Goal: Information Seeking & Learning: Learn about a topic

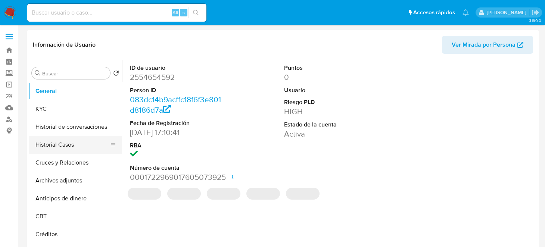
click at [88, 143] on button "Historial Casos" at bounding box center [72, 145] width 87 height 18
select select "10"
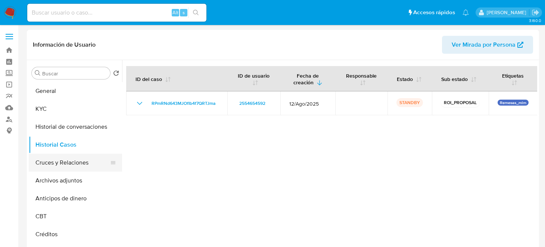
click at [62, 162] on button "Cruces y Relaciones" at bounding box center [72, 163] width 87 height 18
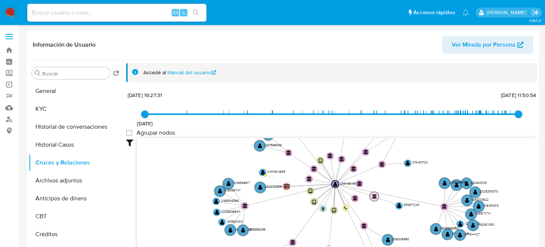
click at [376, 194] on text "" at bounding box center [374, 196] width 5 height 4
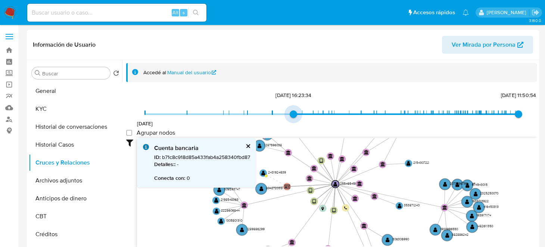
drag, startPoint x: 143, startPoint y: 115, endPoint x: 422, endPoint y: 119, distance: 279.1
click at [359, 116] on span "22/7/2024 6/1/2025, 16:23:34 17/9/2025, 11:50:54" at bounding box center [331, 114] width 373 height 11
type input "1742786844000"
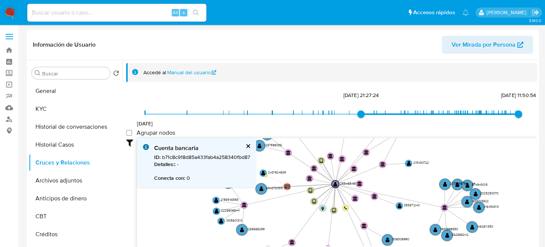
type input "1752088769000"
click at [454, 115] on span "22/7/2024 23/3/2025, 21:27:24 17/9/2025, 11:50:54" at bounding box center [331, 114] width 373 height 11
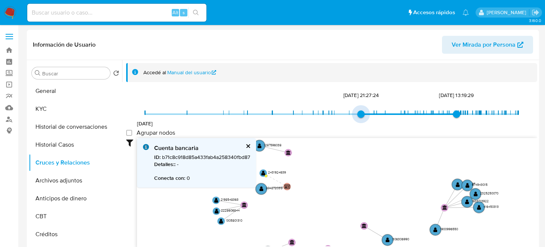
drag, startPoint x: 357, startPoint y: 112, endPoint x: 364, endPoint y: 110, distance: 6.5
click at [363, 110] on span "23/3/2025, 21:27:24" at bounding box center [360, 113] width 7 height 7
type input "1742837458000"
drag, startPoint x: 370, startPoint y: 110, endPoint x: 361, endPoint y: 113, distance: 9.2
click at [361, 113] on span "22/7/2024 24/3/2025, 11:30:58 9/7/2025, 13:19:29" at bounding box center [331, 114] width 373 height 11
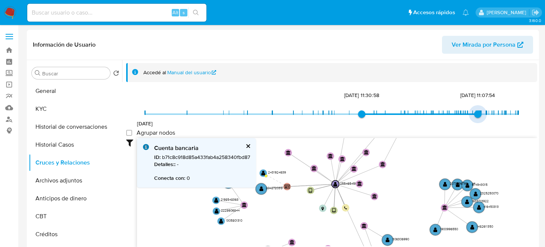
type input "1754005080000"
drag, startPoint x: 453, startPoint y: 112, endPoint x: 473, endPoint y: 113, distance: 20.9
click at [473, 113] on span "31/7/2025, 17:38:00" at bounding box center [475, 113] width 7 height 7
type input "1744053500000"
drag, startPoint x: 362, startPoint y: 114, endPoint x: 368, endPoint y: 113, distance: 6.0
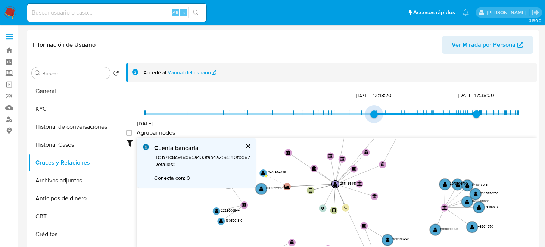
click at [370, 113] on span "7/4/2025, 13:18:20" at bounding box center [373, 113] width 7 height 7
click at [345, 73] on div "Accedé al Manual del usuario" at bounding box center [337, 72] width 388 height 7
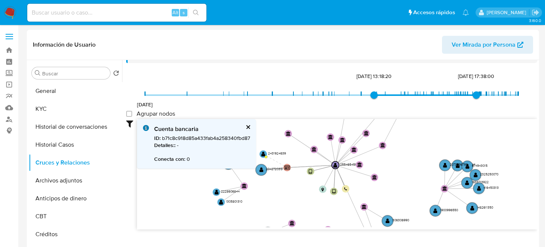
scroll to position [27, 0]
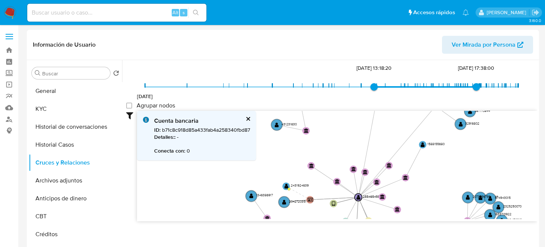
drag, startPoint x: 366, startPoint y: 155, endPoint x: 377, endPoint y: 200, distance: 46.5
click at [377, 200] on icon "user-2554654592  2554654592 device-68927f8eddd0bc06abfa17ed  device-6892b4e66…" at bounding box center [337, 165] width 400 height 108
click at [386, 220] on div "Filtros Confianza alta Device Tarjeta Persona validada Teléfono validado Confia…" at bounding box center [331, 179] width 411 height 137
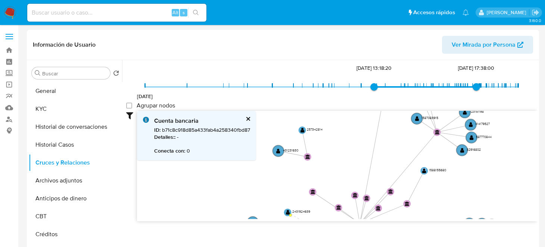
drag, startPoint x: 428, startPoint y: 198, endPoint x: 431, endPoint y: 226, distance: 28.5
click at [431, 226] on div "Filtros Confianza alta Device Tarjeta Persona validada Teléfono validado Confia…" at bounding box center [331, 179] width 411 height 137
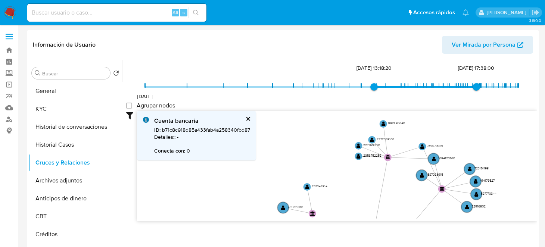
drag, startPoint x: 450, startPoint y: 180, endPoint x: 454, endPoint y: 232, distance: 52.0
click at [454, 232] on div "Filtros Confianza alta Device Tarjeta Persona validada Teléfono validado Confia…" at bounding box center [331, 179] width 411 height 137
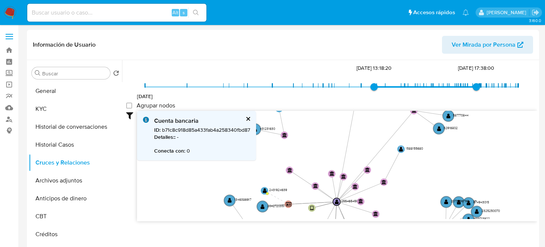
drag, startPoint x: 405, startPoint y: 173, endPoint x: 382, endPoint y: 117, distance: 61.1
click at [382, 117] on icon "user-2554654592  2554654592 device-68927f8eddd0bc06abfa17ed  device-6892b4e66…" at bounding box center [337, 165] width 400 height 108
click at [432, 196] on icon "user-2554654592  2554654592 device-68927f8eddd0bc06abfa17ed  device-6892b4e66…" at bounding box center [337, 165] width 400 height 108
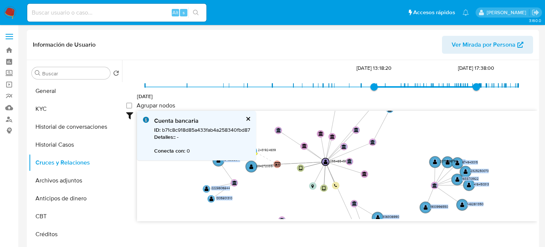
drag, startPoint x: 423, startPoint y: 165, endPoint x: 417, endPoint y: 133, distance: 32.8
click at [417, 133] on icon "user-2554654592  2554654592 device-68927f8eddd0bc06abfa17ed  device-6892b4e66…" at bounding box center [337, 165] width 400 height 108
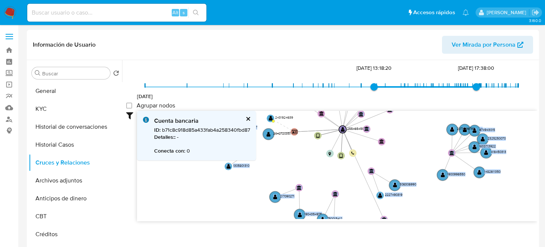
drag, startPoint x: 279, startPoint y: 179, endPoint x: 300, endPoint y: 169, distance: 23.5
click at [300, 169] on icon "user-2554654592  2554654592 device-68927f8eddd0bc06abfa17ed  device-6892b4e66…" at bounding box center [337, 165] width 400 height 108
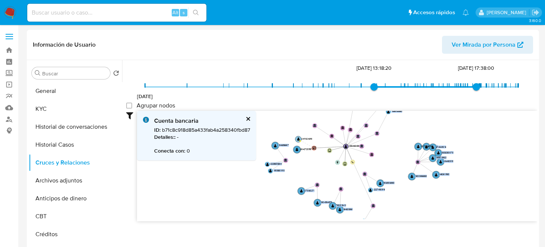
click at [300, 139] on circle at bounding box center [298, 139] width 6 height 6
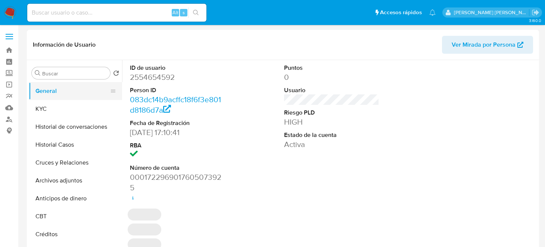
select select "10"
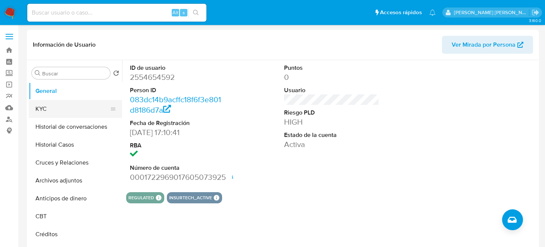
click at [50, 114] on button "KYC" at bounding box center [72, 109] width 87 height 18
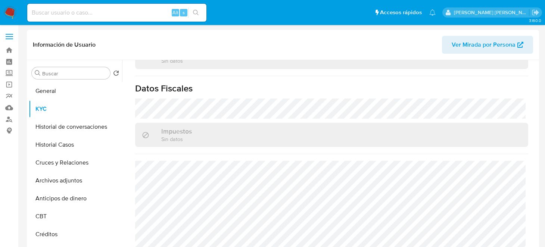
scroll to position [473, 0]
click at [44, 121] on button "Historial de conversaciones" at bounding box center [72, 127] width 87 height 18
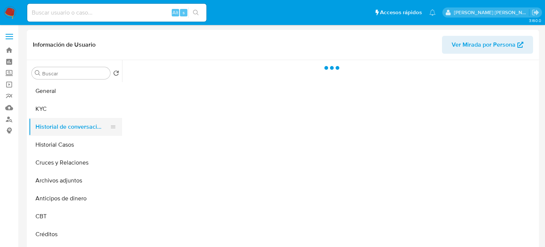
scroll to position [0, 0]
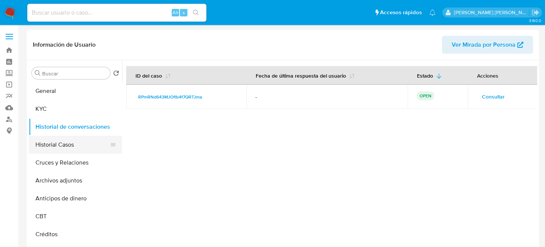
click at [63, 148] on button "Historial Casos" at bounding box center [72, 145] width 87 height 18
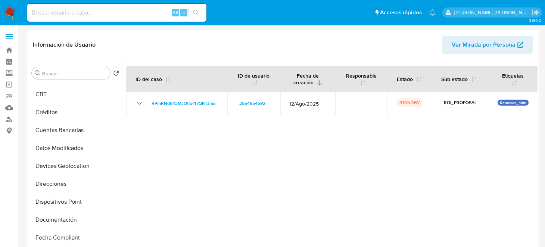
scroll to position [149, 0]
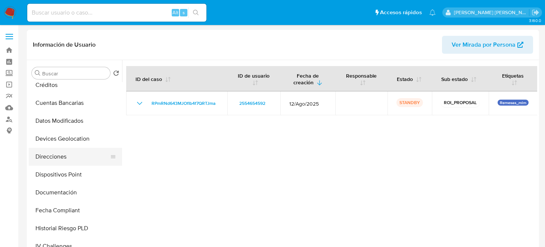
click at [72, 157] on button "Direcciones" at bounding box center [72, 157] width 87 height 18
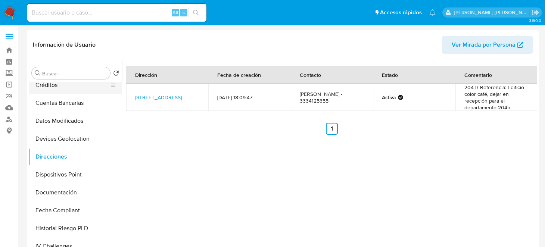
click at [61, 84] on button "Créditos" at bounding box center [72, 85] width 87 height 18
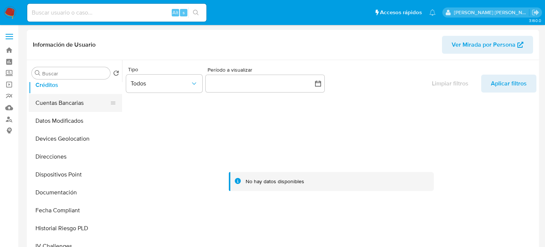
click at [70, 101] on button "Cuentas Bancarias" at bounding box center [72, 103] width 87 height 18
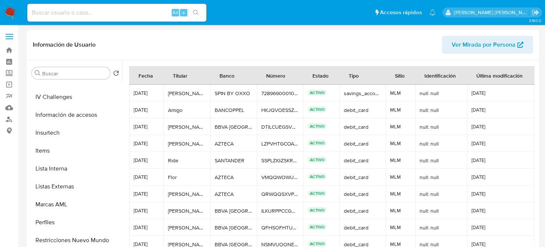
scroll to position [223, 0]
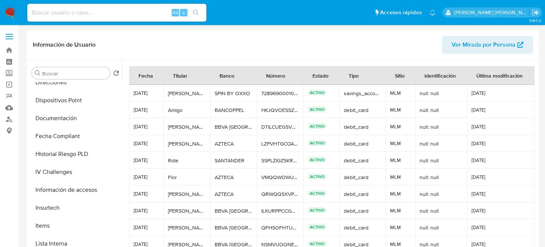
click at [72, 140] on button "Fecha Compliant" at bounding box center [75, 136] width 93 height 18
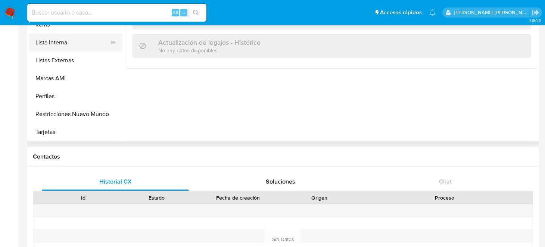
scroll to position [112, 0]
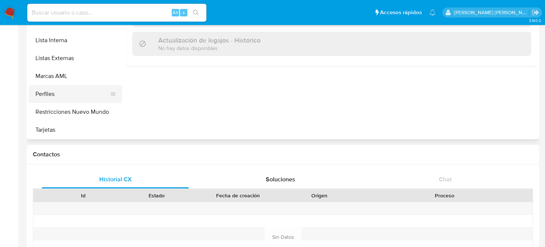
click at [49, 98] on button "Perfiles" at bounding box center [72, 94] width 87 height 18
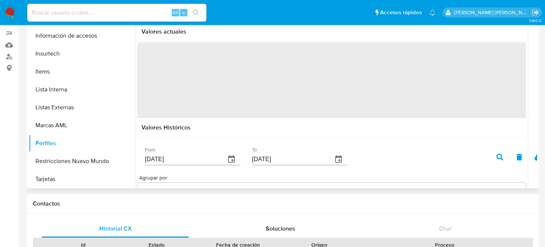
scroll to position [0, 0]
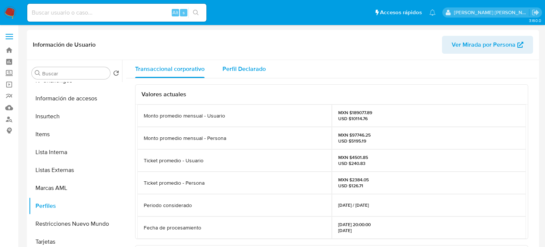
click at [236, 63] on div "Perfil Declarado" at bounding box center [243, 69] width 43 height 18
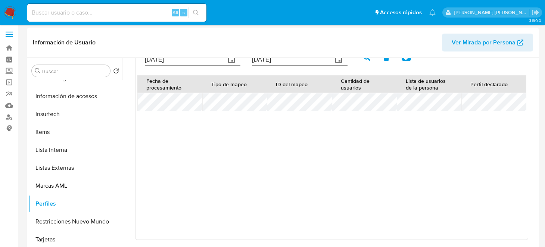
scroll to position [149, 0]
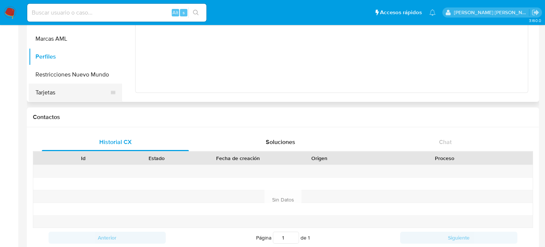
click at [59, 94] on button "Tarjetas" at bounding box center [72, 93] width 87 height 18
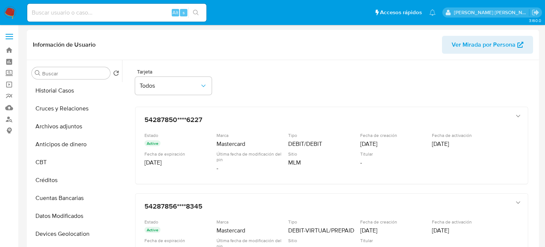
scroll to position [0, 0]
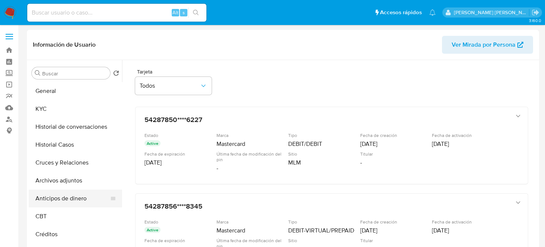
click at [72, 199] on button "Anticipos de dinero" at bounding box center [72, 199] width 87 height 18
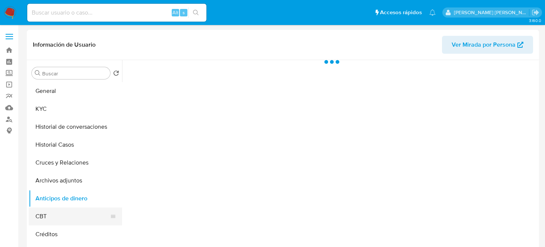
click at [50, 216] on button "CBT" at bounding box center [72, 216] width 87 height 18
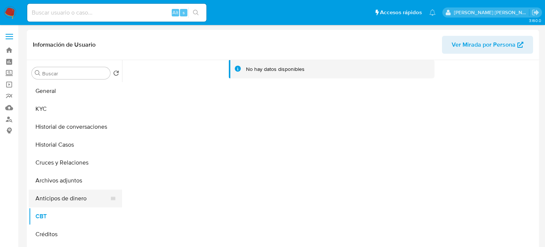
click at [51, 203] on button "Anticipos de dinero" at bounding box center [72, 199] width 87 height 18
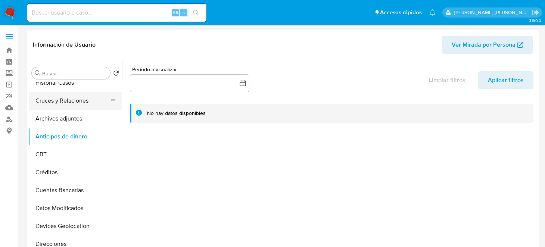
scroll to position [74, 0]
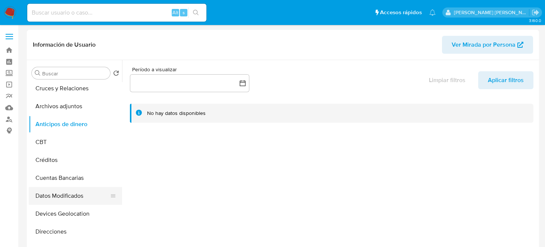
click at [74, 196] on button "Datos Modificados" at bounding box center [72, 196] width 87 height 18
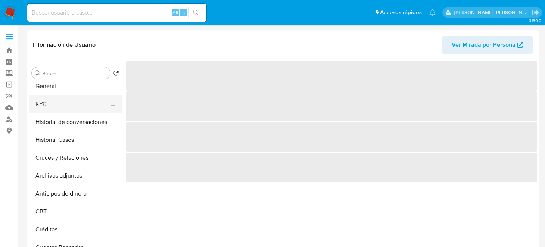
scroll to position [0, 0]
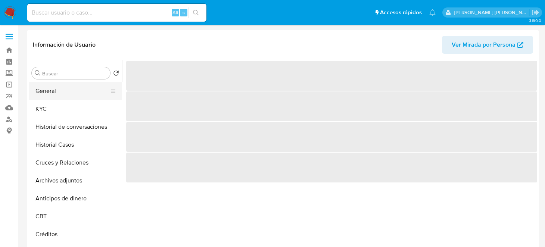
click at [63, 89] on button "General" at bounding box center [72, 91] width 87 height 18
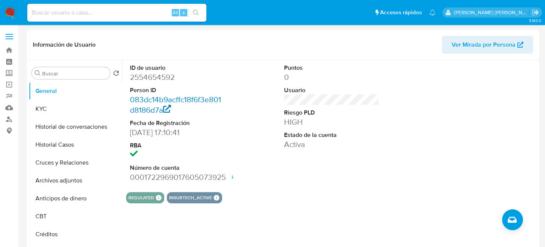
click at [166, 106] on icon at bounding box center [167, 109] width 8 height 8
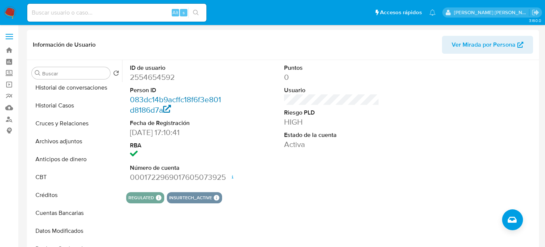
scroll to position [15, 0]
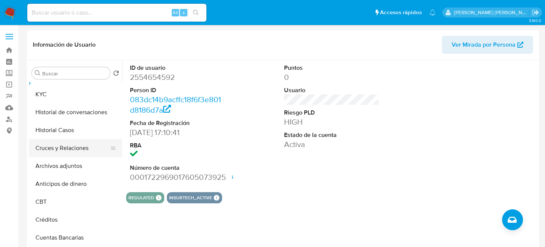
click at [60, 150] on button "Cruces y Relaciones" at bounding box center [72, 148] width 87 height 18
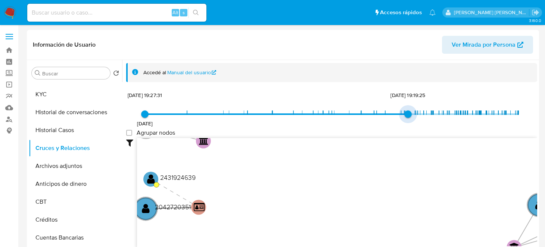
click at [408, 111] on span "22/7/2024 22/7/2024, 19:27:31 15/5/2025, 19:19:25" at bounding box center [331, 114] width 373 height 11
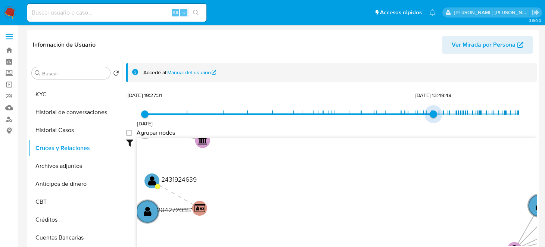
click at [432, 112] on span "22/7/2024 22/7/2024, 19:27:31 13/6/2025, 13:49:48" at bounding box center [331, 114] width 373 height 11
click at [446, 112] on span "22/7/2024 22/7/2024, 19:27:31 1/7/2025, 16:08:54" at bounding box center [331, 114] width 373 height 11
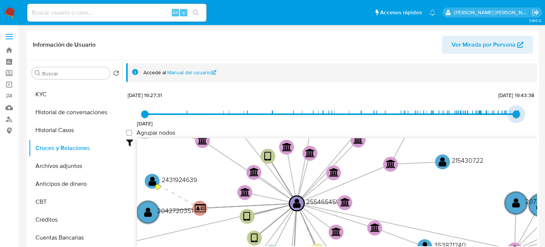
click at [513, 114] on span "22/7/2024 22/7/2024, 19:27:31 14/9/2025, 19:43:38" at bounding box center [331, 114] width 373 height 11
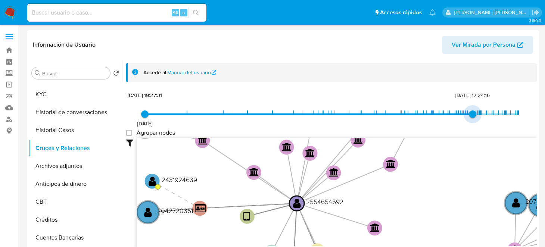
drag, startPoint x: 512, startPoint y: 114, endPoint x: 471, endPoint y: 116, distance: 41.4
click at [471, 116] on span "27/7/2025, 17:24:16" at bounding box center [472, 113] width 7 height 7
type input "1753985256000"
click at [472, 114] on span "31/7/2025, 12:07:36" at bounding box center [475, 113] width 7 height 7
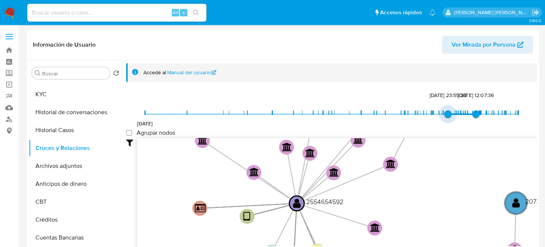
type input "1751407734000"
drag, startPoint x: 144, startPoint y: 114, endPoint x: 447, endPoint y: 119, distance: 302.6
click at [447, 118] on span "1/7/2025, 16:08:54" at bounding box center [448, 113] width 7 height 7
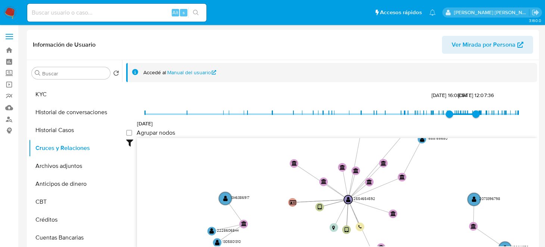
click at [438, 214] on icon "user-2554654592  2554654592 device-68927f8eddd0bc06abfa17ed  device-6892b4e66…" at bounding box center [337, 192] width 400 height 108
click at [437, 203] on icon "user-2554654592  2554654592 device-68927f8eddd0bc06abfa17ed  device-6892b4e66…" at bounding box center [337, 192] width 400 height 108
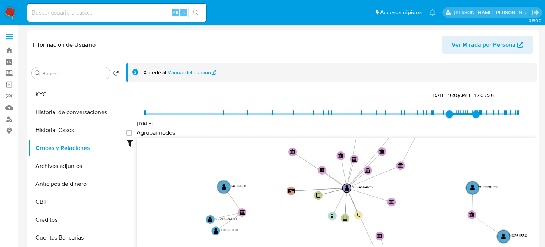
click at [429, 162] on icon "user-2554654592  2554654592 device-68927f8eddd0bc06abfa17ed  device-6892b4e66…" at bounding box center [337, 192] width 400 height 108
click at [426, 147] on icon "user-2554654592  2554654592 device-68927f8eddd0bc06abfa17ed  device-6892b4e66…" at bounding box center [337, 192] width 400 height 108
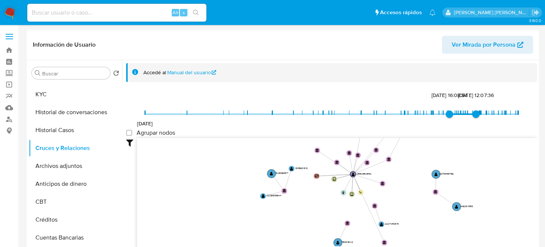
drag, startPoint x: 269, startPoint y: 198, endPoint x: 296, endPoint y: 161, distance: 46.0
click at [296, 161] on icon "user-2554654592  2554654592 device-68927f8eddd0bc06abfa17ed  device-6892b4e66…" at bounding box center [337, 192] width 400 height 108
drag, startPoint x: 308, startPoint y: 195, endPoint x: 307, endPoint y: 165, distance: 30.2
click at [308, 188] on icon "user-2554654592  2554654592 device-68927f8eddd0bc06abfa17ed  device-6892b4e66…" at bounding box center [337, 192] width 400 height 108
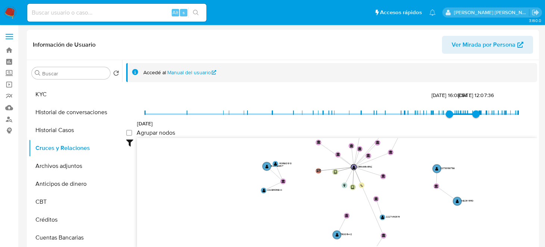
click at [305, 157] on icon "user-2554654592  2554654592 device-68927f8eddd0bc06abfa17ed  device-6892b4e66…" at bounding box center [337, 192] width 400 height 108
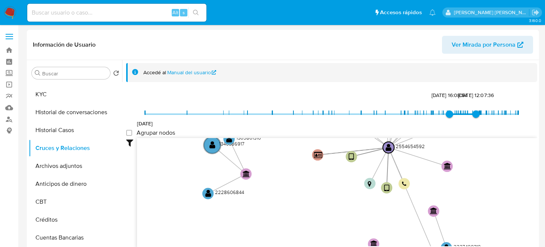
drag, startPoint x: 353, startPoint y: 194, endPoint x: 298, endPoint y: 183, distance: 55.5
click at [304, 184] on icon "user-2554654592  2554654592 device-68927f8eddd0bc06abfa17ed  device-6892b4e66…" at bounding box center [337, 192] width 400 height 108
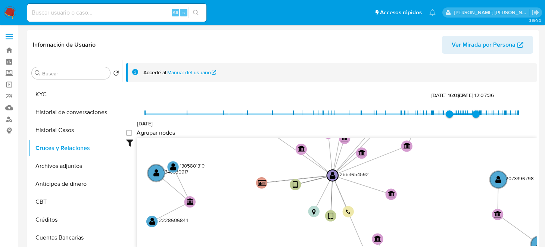
drag, startPoint x: 298, startPoint y: 183, endPoint x: 311, endPoint y: 226, distance: 45.2
click at [297, 224] on icon "user-2554654592  2554654592 device-68927f8eddd0bc06abfa17ed  device-6892b4e66…" at bounding box center [337, 192] width 400 height 108
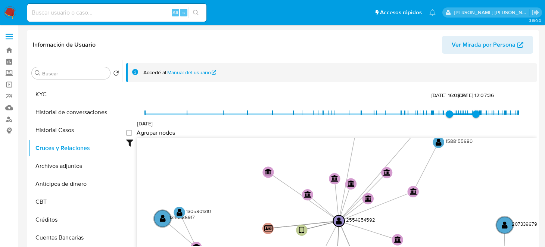
drag, startPoint x: 432, startPoint y: 204, endPoint x: 435, endPoint y: 245, distance: 40.7
click at [435, 245] on icon "user-2554654592  2554654592 device-68927f8eddd0bc06abfa17ed  device-6892b4e66…" at bounding box center [337, 192] width 400 height 108
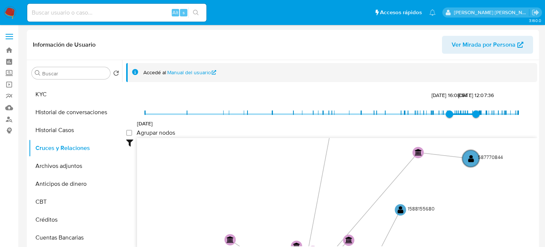
drag, startPoint x: 451, startPoint y: 189, endPoint x: 413, endPoint y: 257, distance: 78.2
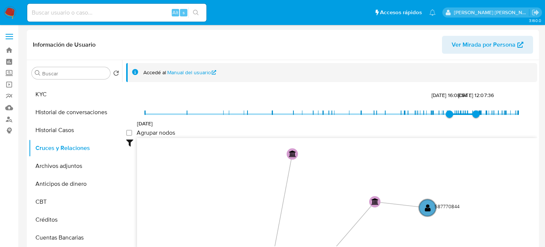
drag, startPoint x: 468, startPoint y: 195, endPoint x: 416, endPoint y: 234, distance: 64.7
click at [423, 244] on icon "user-2554654592  2554654592 device-68927f8eddd0bc06abfa17ed  device-6892b4e66…" at bounding box center [337, 192] width 400 height 108
click at [425, 201] on circle at bounding box center [426, 208] width 20 height 20
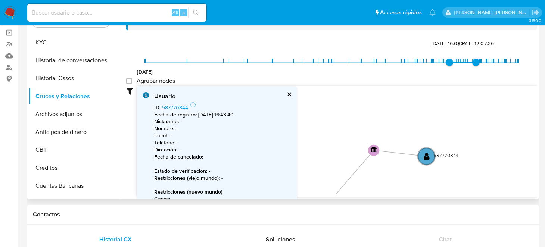
scroll to position [0, 0]
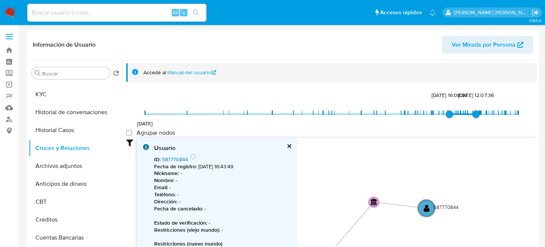
click at [175, 159] on link "587770844" at bounding box center [175, 159] width 26 height 7
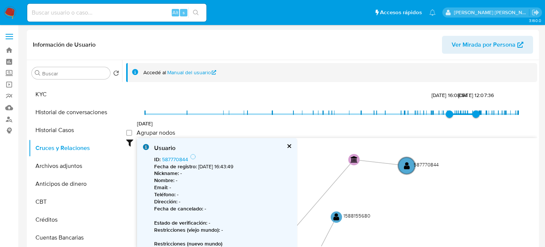
drag, startPoint x: 499, startPoint y: 179, endPoint x: 483, endPoint y: 143, distance: 39.9
click at [483, 143] on icon "user-2554654592  2554654592 device-68927f8eddd0bc06abfa17ed  device-6892b4e66…" at bounding box center [337, 192] width 400 height 108
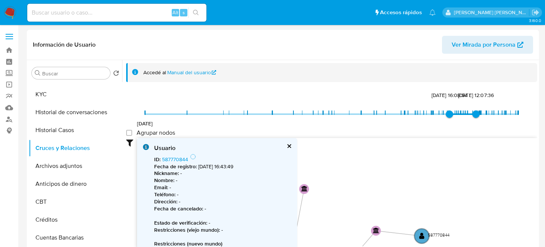
drag, startPoint x: 355, startPoint y: 179, endPoint x: 409, endPoint y: 232, distance: 75.7
click at [409, 238] on icon "user-2554654592  2554654592 device-68927f8eddd0bc06abfa17ed  device-6892b4e66…" at bounding box center [337, 192] width 400 height 108
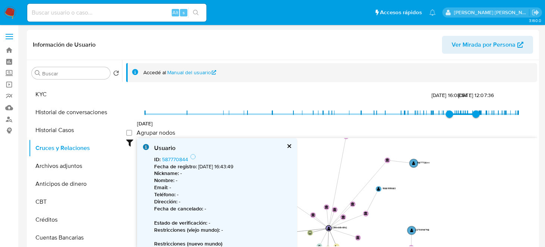
drag, startPoint x: 385, startPoint y: 205, endPoint x: 391, endPoint y: 170, distance: 35.3
click at [372, 146] on icon "user-2554654592  2554654592 device-68927f8eddd0bc06abfa17ed  device-6892b4e66…" at bounding box center [337, 192] width 400 height 108
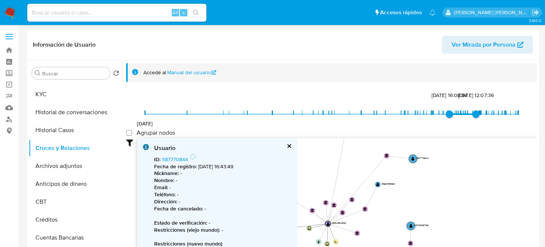
drag, startPoint x: 392, startPoint y: 219, endPoint x: 394, endPoint y: 188, distance: 30.6
click at [392, 195] on icon "user-2554654592  2554654592 device-68927f8eddd0bc06abfa17ed  device-6892b4e66…" at bounding box center [337, 192] width 400 height 108
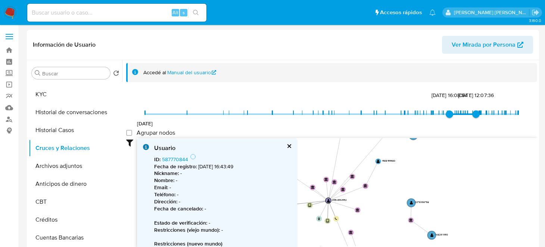
click at [397, 165] on icon "user-2554654592  2554654592 device-68927f8eddd0bc06abfa17ed  device-6892b4e66…" at bounding box center [337, 192] width 400 height 108
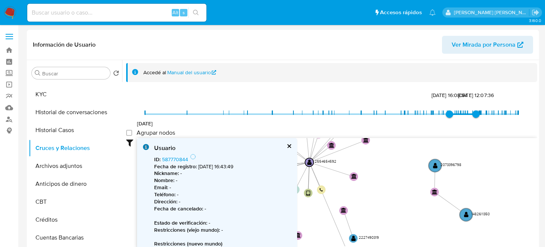
drag, startPoint x: 369, startPoint y: 194, endPoint x: 370, endPoint y: 175, distance: 19.8
click at [370, 182] on icon "user-2554654592  2554654592 device-68927f8eddd0bc06abfa17ed  device-6892b4e66…" at bounding box center [337, 192] width 400 height 108
drag, startPoint x: 370, startPoint y: 175, endPoint x: 373, endPoint y: 165, distance: 10.1
click at [372, 172] on icon "user-2554654592  2554654592 device-68927f8eddd0bc06abfa17ed  device-6892b4e66…" at bounding box center [337, 192] width 400 height 108
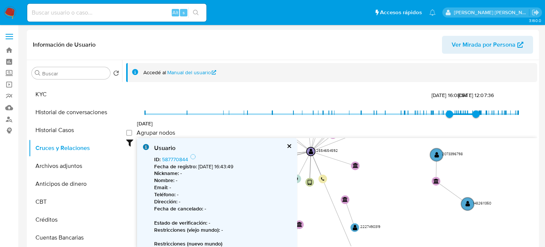
click at [374, 163] on icon "user-2554654592  2554654592 device-68927f8eddd0bc06abfa17ed  device-6892b4e66…" at bounding box center [337, 192] width 400 height 108
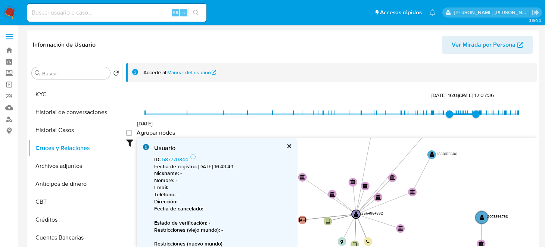
drag, startPoint x: 383, startPoint y: 219, endPoint x: 407, endPoint y: 263, distance: 50.6
click at [352, 181] on text "" at bounding box center [353, 181] width 6 height 5
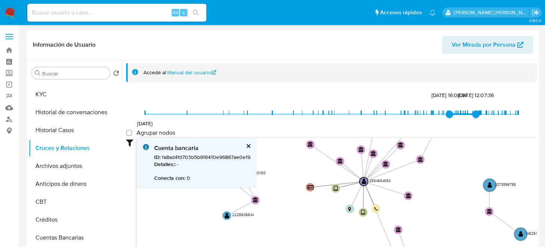
drag, startPoint x: 426, startPoint y: 210, endPoint x: 432, endPoint y: 171, distance: 39.3
click at [432, 171] on icon "user-2554654592  2554654592 device-68927f8eddd0bc06abfa17ed  device-6892b4e66…" at bounding box center [337, 192] width 400 height 108
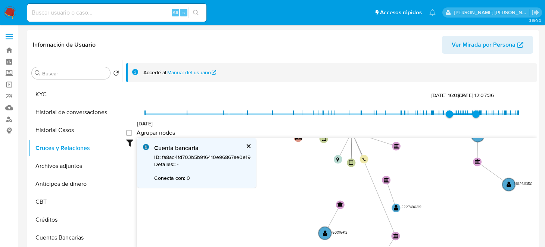
drag, startPoint x: 428, startPoint y: 198, endPoint x: 416, endPoint y: 149, distance: 50.8
click at [416, 149] on icon "user-2554654592  2554654592 device-68927f8eddd0bc06abfa17ed  device-6892b4e66…" at bounding box center [337, 192] width 400 height 108
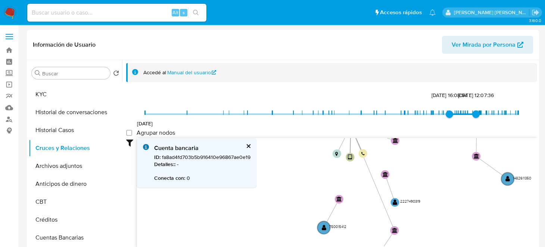
drag, startPoint x: 420, startPoint y: 178, endPoint x: 431, endPoint y: 219, distance: 42.4
click at [423, 187] on icon "user-2554654592  2554654592 device-68927f8eddd0bc06abfa17ed  device-6892b4e66…" at bounding box center [337, 192] width 400 height 108
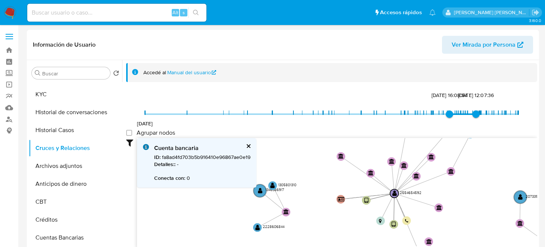
drag, startPoint x: 432, startPoint y: 186, endPoint x: 461, endPoint y: 232, distance: 54.5
click at [461, 232] on icon "user-2554654592  2554654592 device-68927f8eddd0bc06abfa17ed  device-6892b4e66…" at bounding box center [337, 192] width 400 height 108
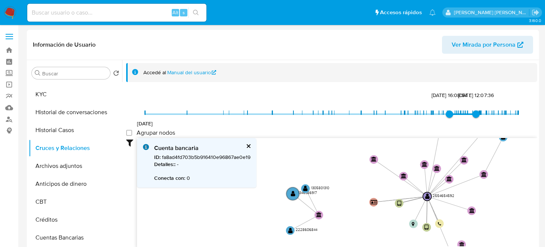
drag, startPoint x: 322, startPoint y: 185, endPoint x: 354, endPoint y: 182, distance: 32.5
click at [354, 182] on icon "user-2554654592  2554654592 device-68927f8eddd0bc06abfa17ed  device-6892b4e66…" at bounding box center [337, 192] width 400 height 108
click at [285, 199] on icon "user-2554654592  2554654592 device-68927f8eddd0bc06abfa17ed  device-6892b4e66…" at bounding box center [337, 192] width 400 height 108
click at [289, 192] on circle at bounding box center [292, 193] width 15 height 15
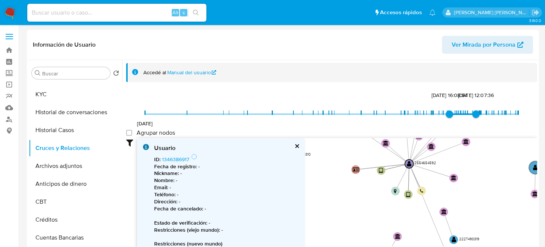
drag, startPoint x: 357, startPoint y: 213, endPoint x: 338, endPoint y: 179, distance: 38.3
click at [338, 179] on icon "user-2554654592  2554654592 device-68927f8eddd0bc06abfa17ed  device-6892b4e66…" at bounding box center [337, 192] width 400 height 108
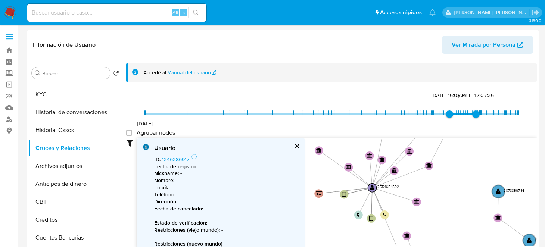
drag, startPoint x: 379, startPoint y: 201, endPoint x: 342, endPoint y: 224, distance: 43.8
click at [342, 224] on icon "user-2554654592  2554654592 device-68927f8eddd0bc06abfa17ed  device-6892b4e66…" at bounding box center [337, 192] width 400 height 108
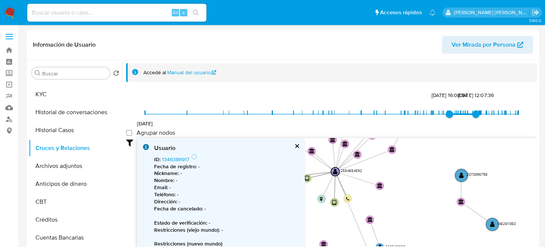
drag, startPoint x: 453, startPoint y: 204, endPoint x: 397, endPoint y: 169, distance: 65.5
click at [397, 169] on icon "user-2554654592  2554654592 device-68927f8eddd0bc06abfa17ed  device-6892b4e66…" at bounding box center [337, 192] width 400 height 108
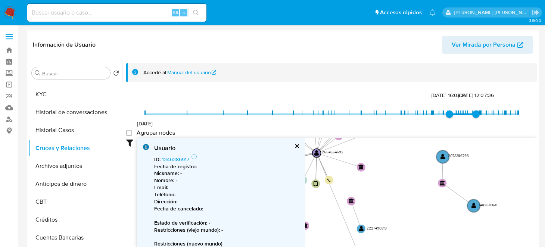
drag, startPoint x: 439, startPoint y: 208, endPoint x: 429, endPoint y: 192, distance: 18.7
click at [436, 202] on icon "user-2554654592  2554654592 device-68927f8eddd0bc06abfa17ed  device-6892b4e66…" at bounding box center [337, 192] width 400 height 108
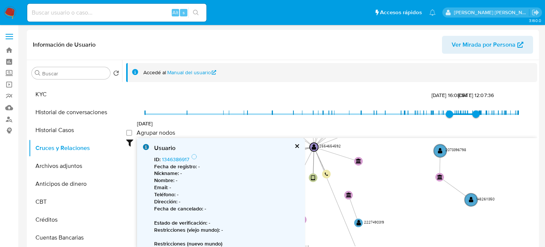
click at [409, 163] on icon "user-2554654592  2554654592 device-68927f8eddd0bc06abfa17ed  device-6892b4e66…" at bounding box center [337, 192] width 400 height 108
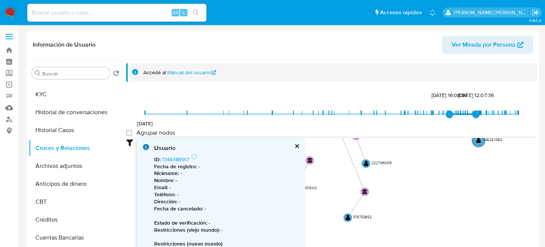
drag, startPoint x: 402, startPoint y: 207, endPoint x: 409, endPoint y: 147, distance: 59.7
click at [409, 147] on icon "user-2554654592  2554654592 device-68927f8eddd0bc06abfa17ed  device-6892b4e66…" at bounding box center [337, 192] width 400 height 108
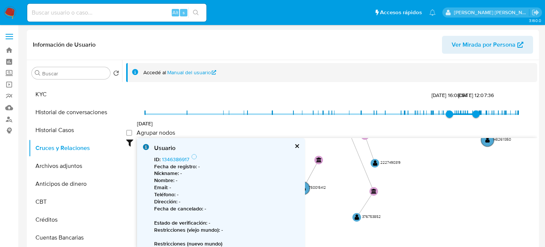
drag, startPoint x: 398, startPoint y: 198, endPoint x: 442, endPoint y: 182, distance: 46.4
click at [428, 187] on icon "user-2554654592  2554654592 device-68927f8eddd0bc06abfa17ed  device-6892b4e66…" at bounding box center [337, 192] width 400 height 108
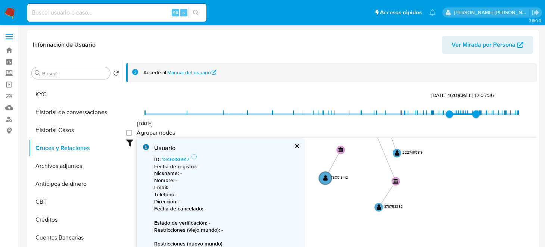
click at [448, 181] on icon "user-2554654592  2554654592 device-68927f8eddd0bc06abfa17ed  device-6892b4e66…" at bounding box center [337, 192] width 400 height 108
click at [323, 176] on text "" at bounding box center [325, 178] width 4 height 6
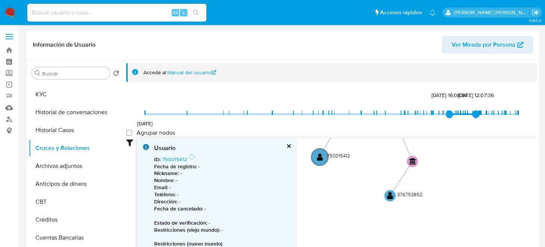
drag, startPoint x: 361, startPoint y: 159, endPoint x: 373, endPoint y: 209, distance: 51.1
click at [373, 206] on icon "user-2554654592  2554654592 device-68927f8eddd0bc06abfa17ed  device-6892b4e66…" at bounding box center [337, 192] width 400 height 108
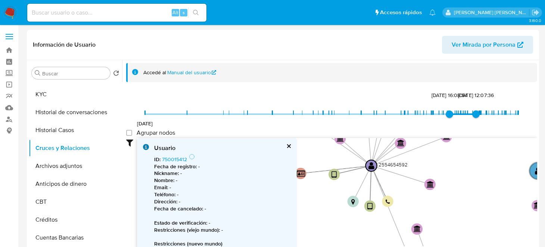
drag, startPoint x: 394, startPoint y: 169, endPoint x: 394, endPoint y: 260, distance: 90.7
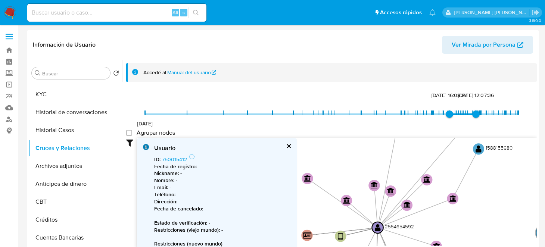
drag, startPoint x: 382, startPoint y: 173, endPoint x: 388, endPoint y: 235, distance: 62.3
click at [388, 235] on icon "user-2554654592  2554654592 device-68927f8eddd0bc06abfa17ed  device-6892b4e66…" at bounding box center [337, 192] width 400 height 108
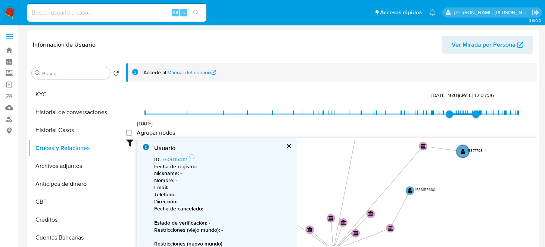
drag, startPoint x: 490, startPoint y: 181, endPoint x: 417, endPoint y: 242, distance: 94.6
click at [417, 242] on icon "user-2554654592  2554654592 device-68927f8eddd0bc06abfa17ed  device-6892b4e66…" at bounding box center [337, 192] width 400 height 108
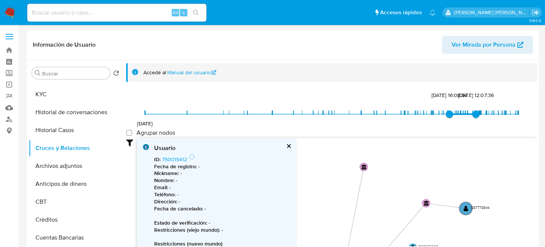
drag, startPoint x: 484, startPoint y: 203, endPoint x: 486, endPoint y: 245, distance: 42.6
click at [464, 222] on text "" at bounding box center [466, 225] width 4 height 6
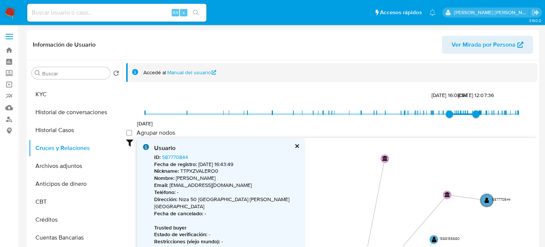
drag, startPoint x: 426, startPoint y: 187, endPoint x: 446, endPoint y: 158, distance: 34.8
click at [446, 158] on icon "user-2554654592  2554654592 device-68927f8eddd0bc06abfa17ed  device-6892b4e66…" at bounding box center [337, 192] width 400 height 108
drag, startPoint x: 471, startPoint y: 215, endPoint x: 445, endPoint y: 172, distance: 50.4
click at [445, 172] on icon "user-2554654592  2554654592 device-68927f8eddd0bc06abfa17ed  device-6892b4e66…" at bounding box center [337, 192] width 400 height 108
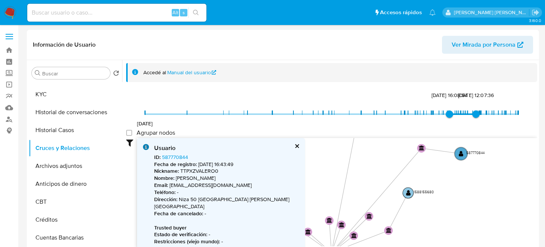
click at [407, 189] on circle at bounding box center [408, 193] width 11 height 11
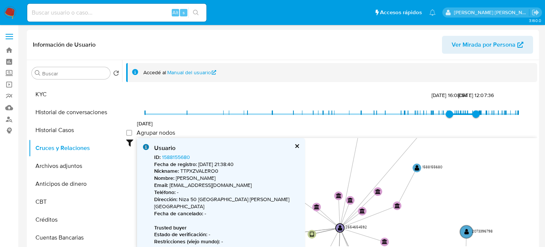
drag, startPoint x: 434, startPoint y: 187, endPoint x: 444, endPoint y: 157, distance: 32.2
click at [444, 157] on icon "user-2554654592  2554654592 device-68927f8eddd0bc06abfa17ed  device-6892b4e66…" at bounding box center [337, 192] width 400 height 108
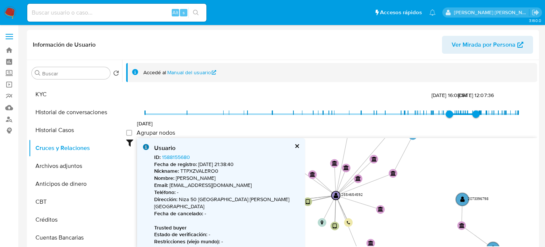
drag, startPoint x: 438, startPoint y: 177, endPoint x: 434, endPoint y: 163, distance: 14.8
click at [434, 163] on icon "user-2554654592  2554654592 device-68927f8eddd0bc06abfa17ed  device-6892b4e66…" at bounding box center [337, 192] width 400 height 108
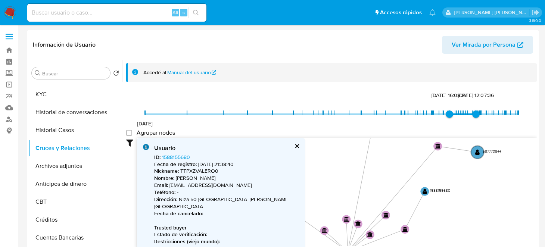
drag, startPoint x: 417, startPoint y: 198, endPoint x: 432, endPoint y: 264, distance: 67.3
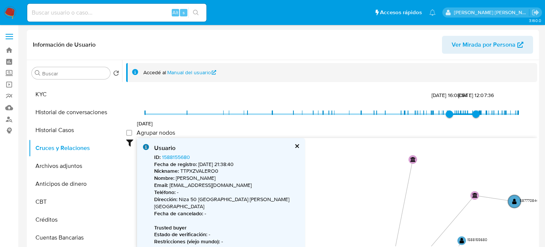
drag, startPoint x: 375, startPoint y: 163, endPoint x: 363, endPoint y: 185, distance: 24.6
click at [418, 217] on icon "user-2554654592  2554654592 device-68927f8eddd0bc06abfa17ed  device-6892b4e66…" at bounding box center [337, 192] width 400 height 108
drag, startPoint x: 361, startPoint y: 180, endPoint x: 415, endPoint y: 140, distance: 66.6
click at [415, 140] on icon "user-2554654592  2554654592 device-68927f8eddd0bc06abfa17ed  device-6892b4e66…" at bounding box center [337, 192] width 400 height 108
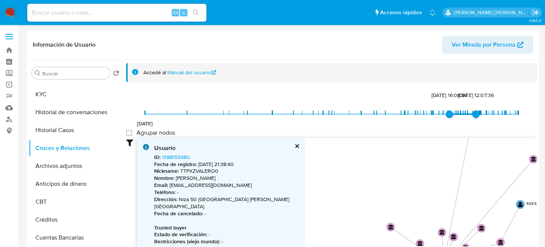
drag, startPoint x: 396, startPoint y: 194, endPoint x: 369, endPoint y: 135, distance: 64.6
click at [369, 135] on div "22/7/2024 1/7/2025, 16:08:54 31/7/2025, 12:07:36 Agrupar nodos Filtros Confianz…" at bounding box center [331, 182] width 411 height 185
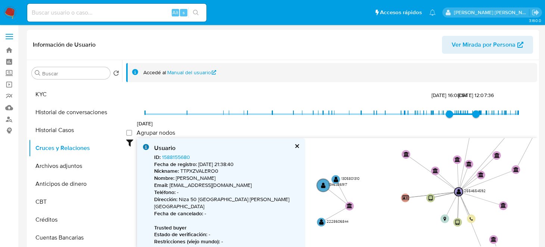
drag, startPoint x: 341, startPoint y: 184, endPoint x: 376, endPoint y: 179, distance: 36.1
click at [376, 179] on icon "user-2554654592  2554654592 device-68927f8eddd0bc06abfa17ed  device-6892b4e66…" at bounding box center [337, 192] width 400 height 108
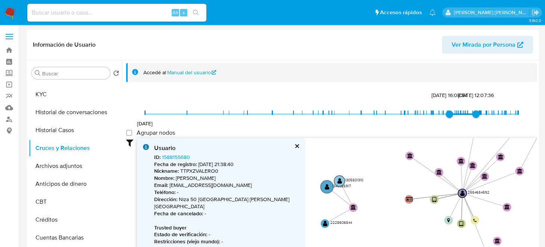
click at [338, 182] on text "" at bounding box center [339, 181] width 4 height 6
click at [323, 222] on text "" at bounding box center [324, 223] width 4 height 6
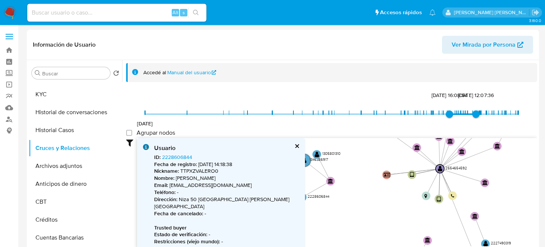
drag, startPoint x: 397, startPoint y: 218, endPoint x: 372, endPoint y: 187, distance: 39.9
click at [372, 187] on icon "user-2554654592  2554654592 device-68927f8eddd0bc06abfa17ed  device-6892b4e66…" at bounding box center [337, 192] width 400 height 108
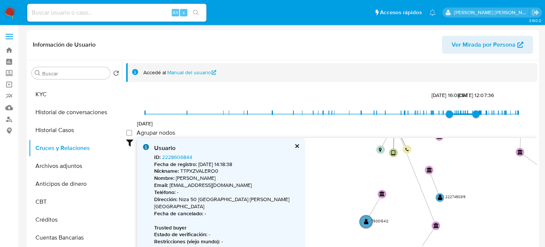
drag, startPoint x: 388, startPoint y: 209, endPoint x: 345, endPoint y: 159, distance: 65.1
click at [345, 161] on icon "user-2554654592  2554654592 device-68927f8eddd0bc06abfa17ed  device-6892b4e66…" at bounding box center [337, 192] width 400 height 108
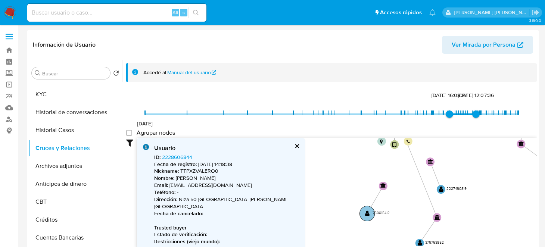
click at [369, 216] on text "" at bounding box center [367, 213] width 4 height 6
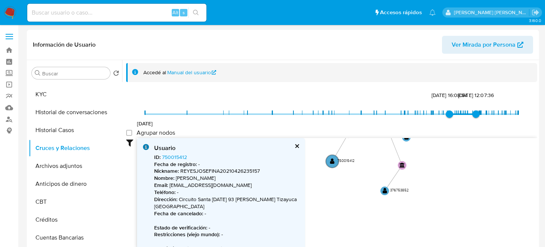
drag, startPoint x: 406, startPoint y: 213, endPoint x: 371, endPoint y: 160, distance: 62.7
click at [371, 160] on icon "user-2554654592  2554654592 device-68927f8eddd0bc06abfa17ed  device-6892b4e66…" at bounding box center [337, 192] width 400 height 108
click at [381, 192] on circle at bounding box center [384, 190] width 11 height 11
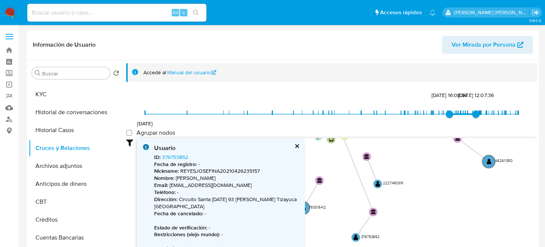
drag, startPoint x: 448, startPoint y: 176, endPoint x: 409, endPoint y: 238, distance: 73.6
click at [409, 238] on icon "user-2554654592  2554654592 device-68927f8eddd0bc06abfa17ed  device-6892b4e66…" at bounding box center [337, 192] width 400 height 108
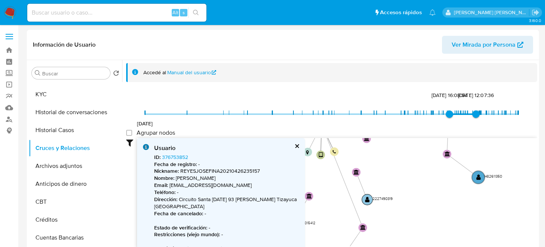
click at [365, 200] on text "" at bounding box center [367, 200] width 4 height 6
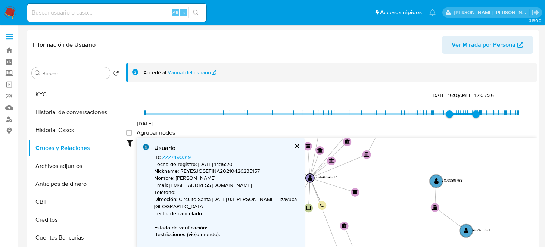
drag, startPoint x: 400, startPoint y: 197, endPoint x: 390, endPoint y: 231, distance: 35.5
click at [390, 231] on icon "user-2554654592  2554654592 device-68927f8eddd0bc06abfa17ed  device-6892b4e66…" at bounding box center [337, 192] width 400 height 108
click at [433, 180] on circle at bounding box center [435, 180] width 15 height 15
drag, startPoint x: 436, startPoint y: 210, endPoint x: 419, endPoint y: 190, distance: 26.2
click at [431, 203] on circle at bounding box center [435, 207] width 9 height 9
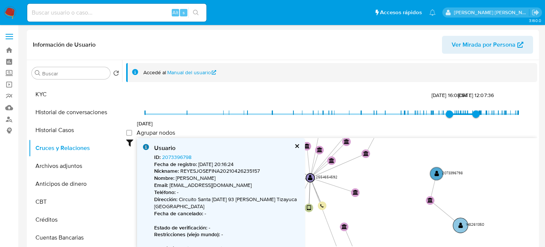
click at [458, 226] on text "" at bounding box center [460, 225] width 4 height 6
click at [457, 225] on circle at bounding box center [461, 226] width 15 height 15
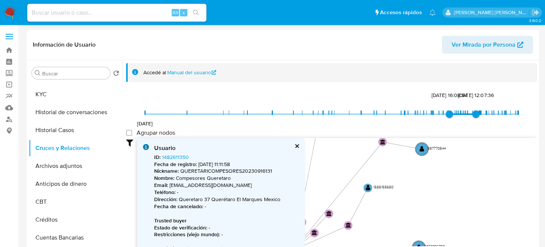
drag, startPoint x: 436, startPoint y: 155, endPoint x: 419, endPoint y: 227, distance: 74.4
click at [419, 227] on icon "user-2554654592  2554654592 device-68927f8eddd0bc06abfa17ed  device-6892b4e66…" at bounding box center [337, 192] width 400 height 108
click at [370, 187] on circle at bounding box center [367, 187] width 11 height 11
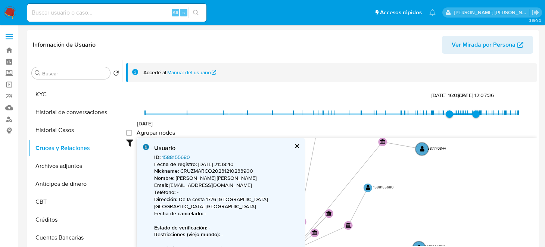
click at [182, 157] on link "1588155680" at bounding box center [176, 156] width 28 height 7
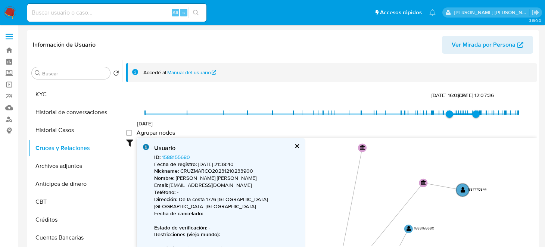
drag, startPoint x: 476, startPoint y: 189, endPoint x: 516, endPoint y: 232, distance: 59.1
click at [519, 235] on icon "user-2554654592  2554654592 device-68927f8eddd0bc06abfa17ed  device-6892b4e66…" at bounding box center [337, 192] width 400 height 108
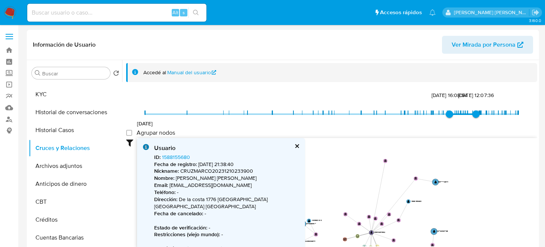
drag, startPoint x: 436, startPoint y: 206, endPoint x: 435, endPoint y: 194, distance: 12.3
click at [436, 196] on icon "user-2554654592  2554654592 device-68927f8eddd0bc06abfa17ed  device-6892b4e66…" at bounding box center [337, 192] width 400 height 108
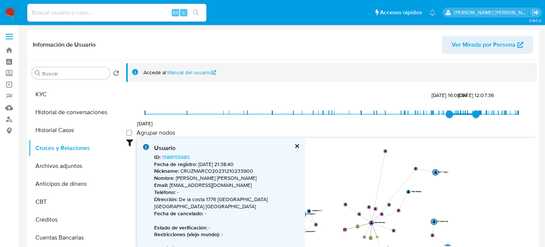
click at [424, 159] on icon "user-2554654592  2554654592 device-68927f8eddd0bc06abfa17ed  device-6892b4e66…" at bounding box center [337, 192] width 400 height 108
drag, startPoint x: 438, startPoint y: 207, endPoint x: 435, endPoint y: 193, distance: 14.2
click at [436, 195] on icon "user-2554654592  2554654592 device-68927f8eddd0bc06abfa17ed  device-6892b4e66…" at bounding box center [337, 192] width 400 height 108
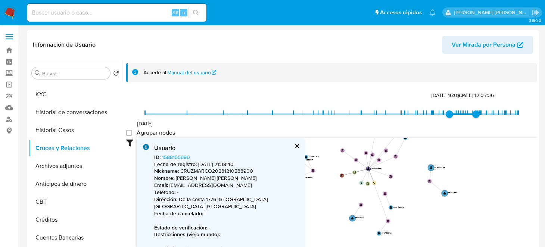
drag, startPoint x: 433, startPoint y: 188, endPoint x: 429, endPoint y: 168, distance: 20.2
click at [432, 174] on icon "user-2554654592  2554654592 device-68927f8eddd0bc06abfa17ed  device-6892b4e66…" at bounding box center [337, 192] width 400 height 108
drag, startPoint x: 429, startPoint y: 168, endPoint x: 423, endPoint y: 161, distance: 9.0
click at [424, 161] on icon "user-2554654592  2554654592 device-68927f8eddd0bc06abfa17ed  device-6892b4e66…" at bounding box center [337, 192] width 400 height 108
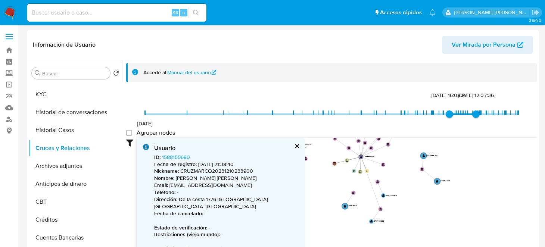
click at [423, 161] on icon "user-2554654592  2554654592 device-68927f8eddd0bc06abfa17ed  device-6892b4e66…" at bounding box center [337, 192] width 400 height 108
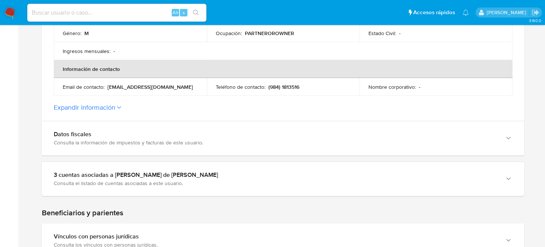
scroll to position [373, 0]
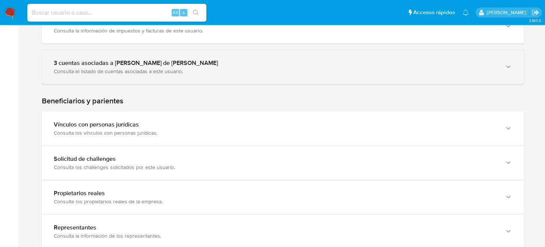
click at [168, 72] on div "Consulta el listado de cuentas asociadas a este usuario." at bounding box center [275, 71] width 443 height 7
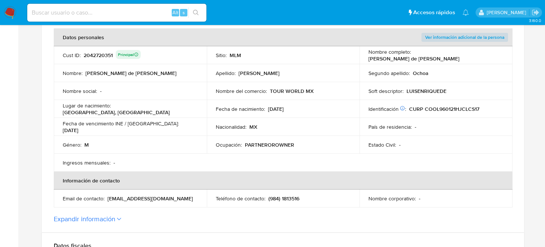
scroll to position [186, 0]
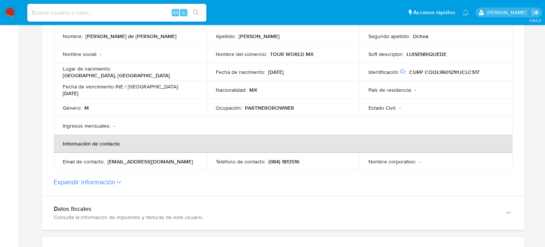
click at [120, 183] on label "Expandir información" at bounding box center [283, 182] width 458 height 8
click at [115, 183] on button "Expandir información" at bounding box center [85, 182] width 62 height 8
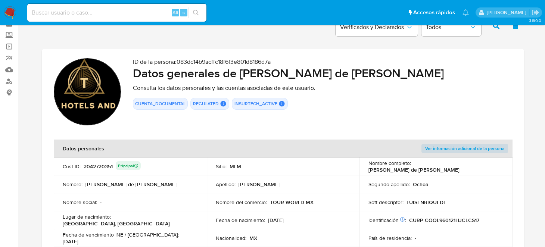
scroll to position [0, 0]
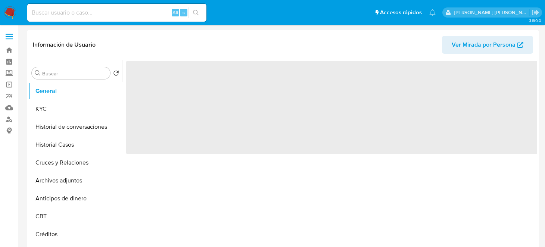
select select "10"
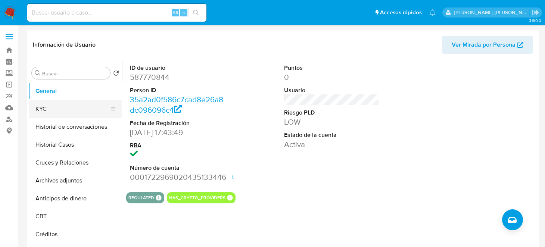
drag, startPoint x: 66, startPoint y: 104, endPoint x: 78, endPoint y: 107, distance: 12.8
click at [66, 104] on button "KYC" at bounding box center [72, 109] width 87 height 18
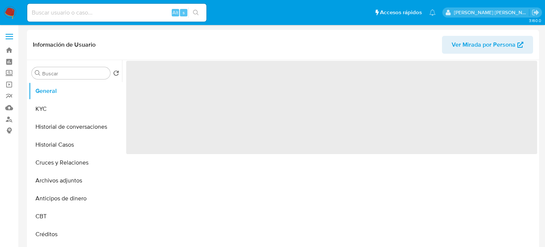
select select "10"
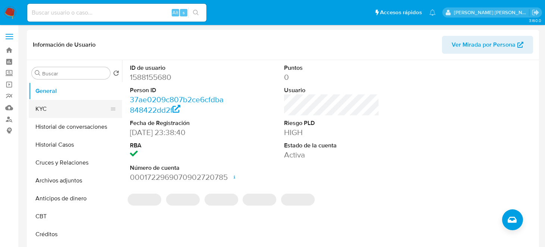
click at [32, 115] on button "KYC" at bounding box center [72, 109] width 87 height 18
